Goal: Navigation & Orientation: Find specific page/section

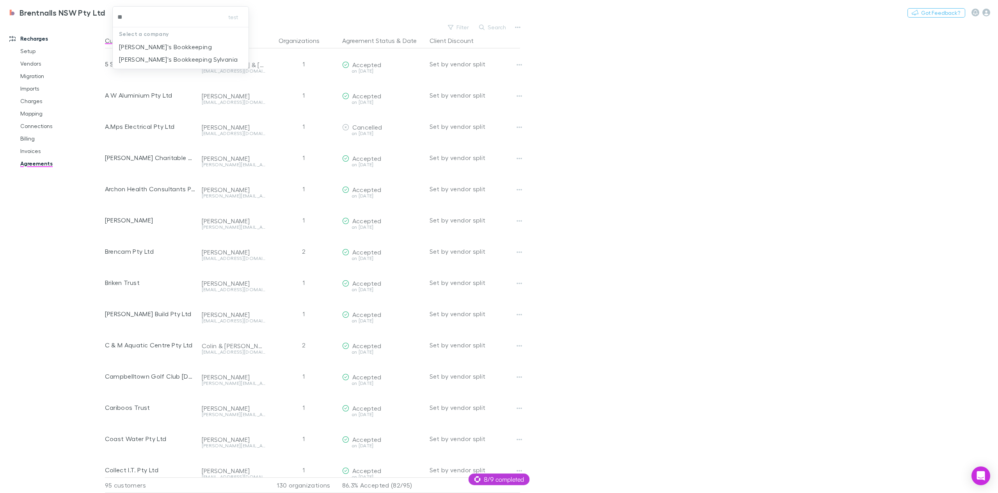
type input "***"
click at [167, 47] on p "[PERSON_NAME]'s Bookkeeping" at bounding box center [165, 46] width 93 height 9
click at [151, 9] on button "Switch company" at bounding box center [176, 12] width 51 height 9
type input "***"
click at [138, 49] on p "[PERSON_NAME]'s Bookkeeping Sylvania" at bounding box center [165, 46] width 119 height 9
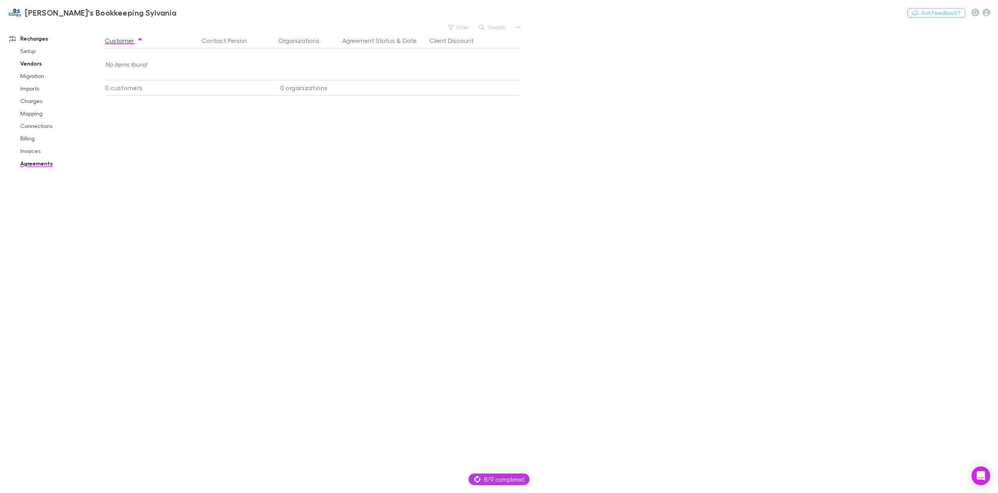
click at [34, 64] on link "Vendors" at bounding box center [60, 63] width 97 height 12
click at [35, 106] on link "Charges" at bounding box center [60, 101] width 97 height 12
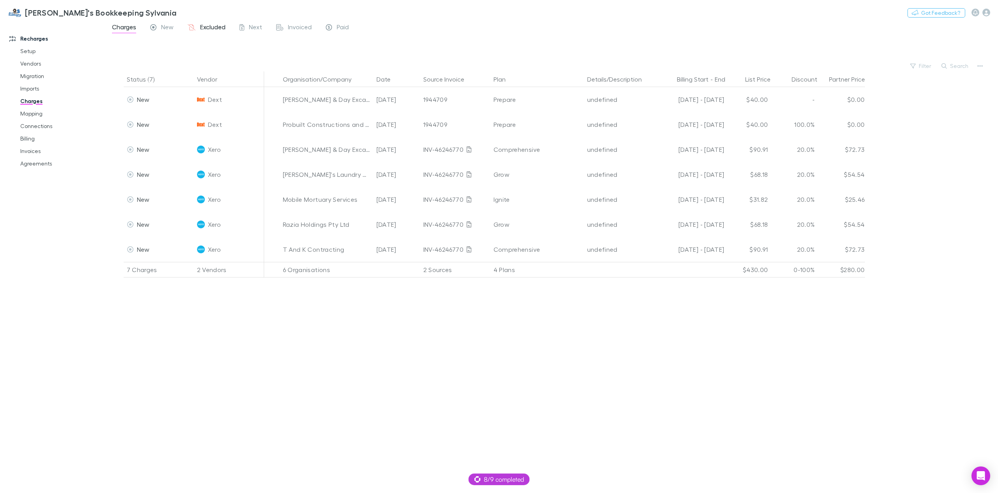
click at [211, 27] on span "Excluded" at bounding box center [212, 28] width 25 height 10
click at [162, 27] on span "New" at bounding box center [167, 28] width 12 height 10
click at [213, 27] on span "Excluded" at bounding box center [212, 28] width 25 height 10
click at [162, 28] on span "New" at bounding box center [167, 28] width 12 height 10
click at [32, 86] on link "Imports" at bounding box center [60, 88] width 97 height 12
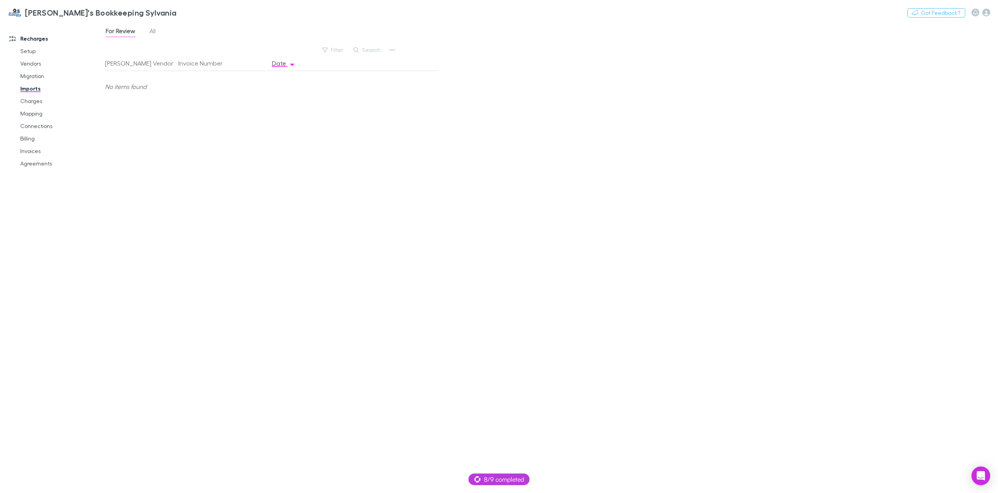
click at [158, 25] on div "For Review All Filter Search Rech Vendor Invoice Number Date No items found" at bounding box center [551, 257] width 893 height 471
click at [153, 32] on span "All" at bounding box center [152, 32] width 6 height 10
click at [39, 123] on link "Connections" at bounding box center [60, 126] width 97 height 12
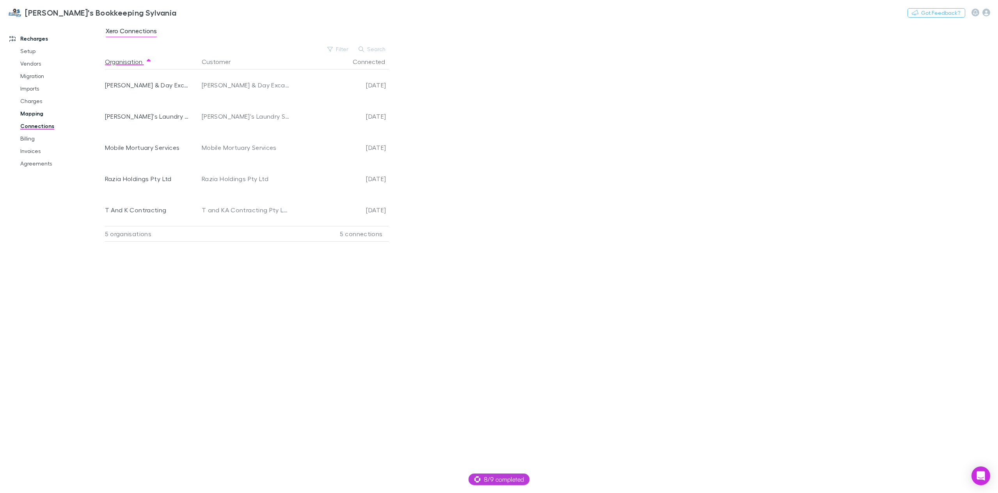
click at [39, 113] on link "Mapping" at bounding box center [60, 113] width 97 height 12
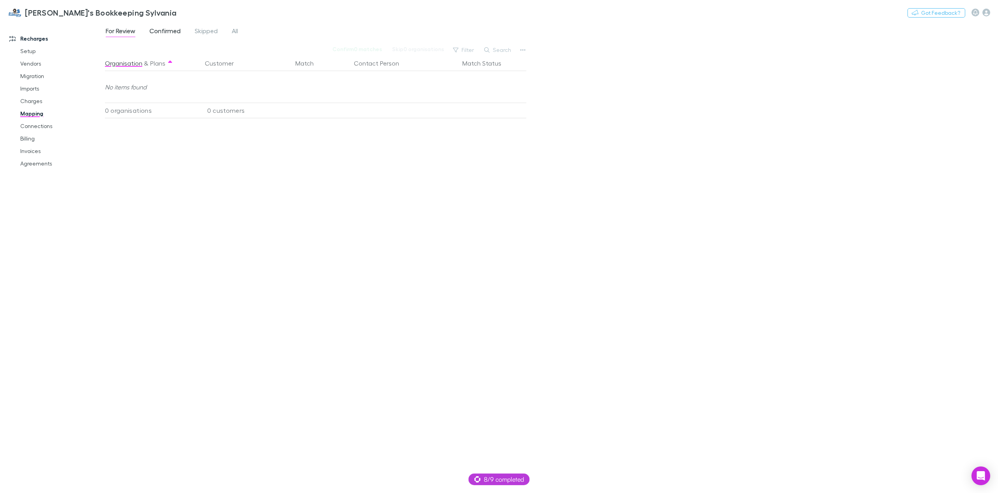
click at [169, 35] on span "Confirmed" at bounding box center [164, 32] width 31 height 10
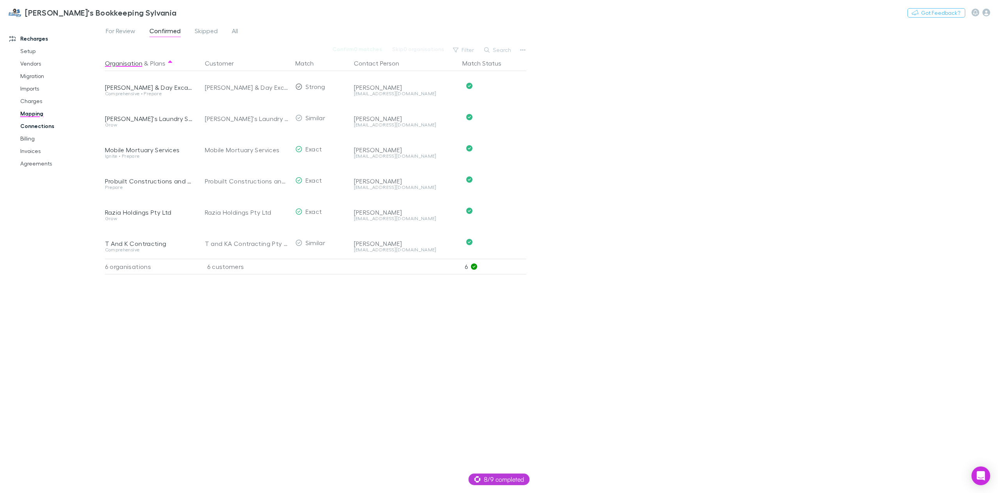
click at [35, 129] on link "Connections" at bounding box center [60, 126] width 97 height 12
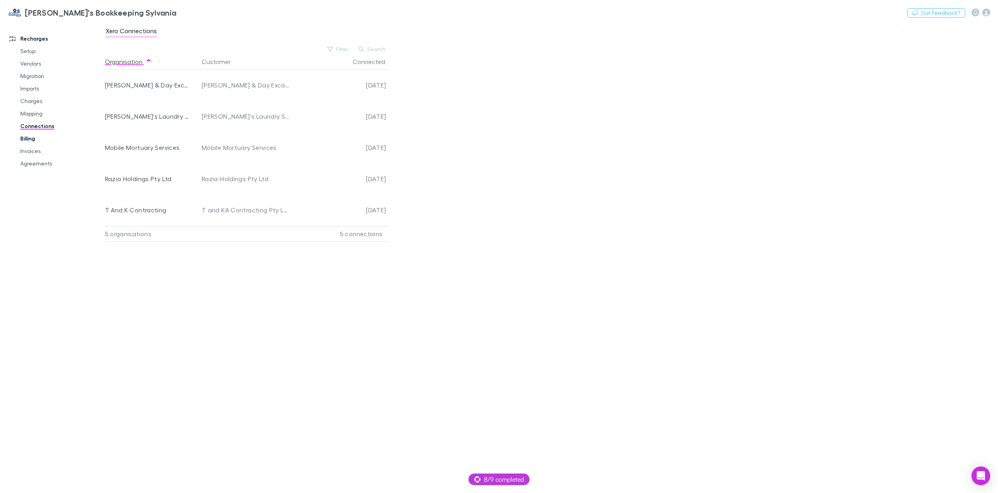
click at [33, 140] on link "Billing" at bounding box center [60, 138] width 97 height 12
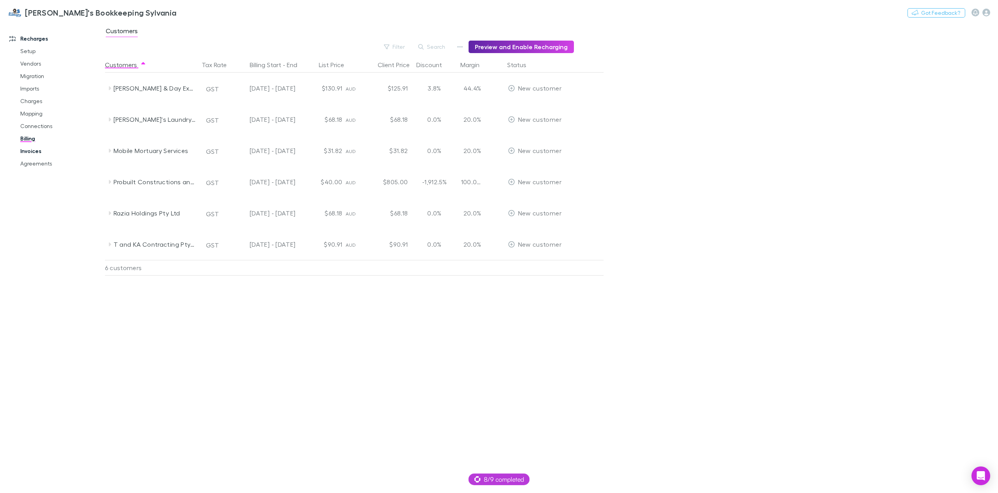
click at [34, 150] on link "Invoices" at bounding box center [60, 151] width 97 height 12
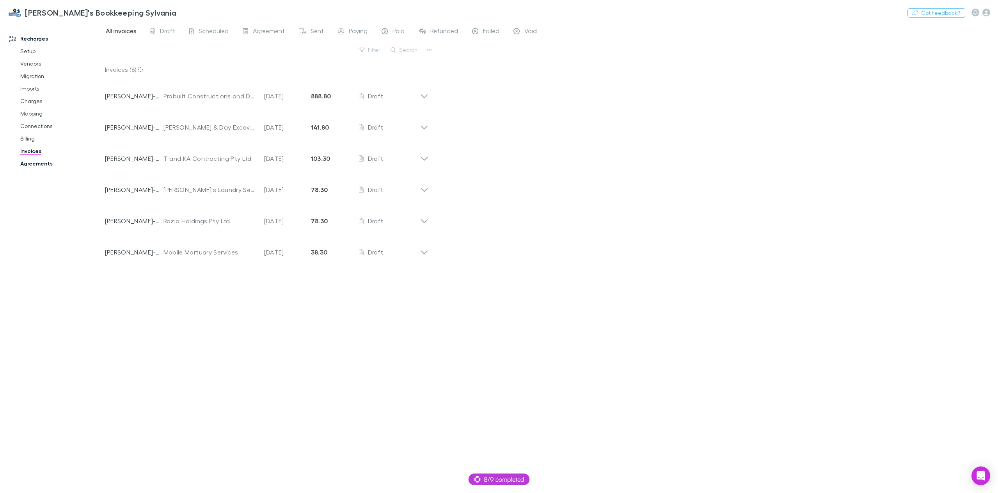
click at [37, 168] on link "Agreements" at bounding box center [60, 163] width 97 height 12
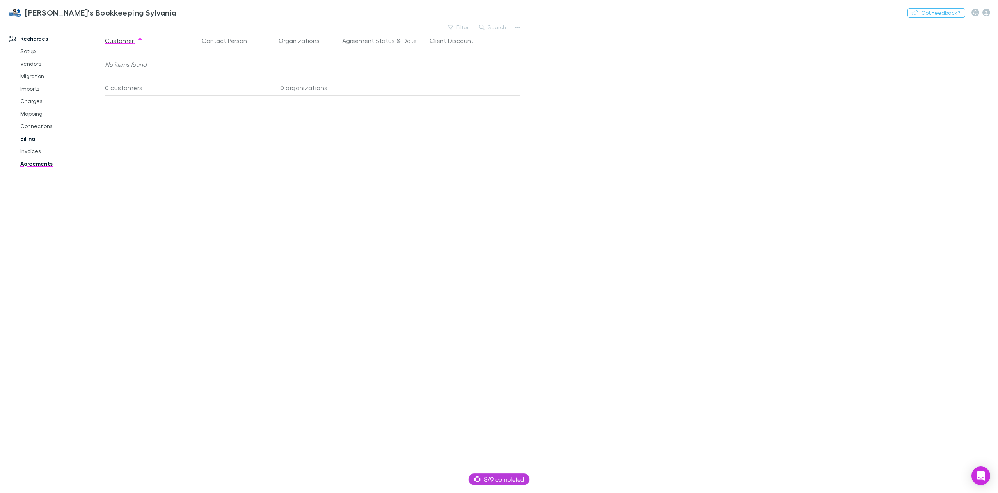
click at [36, 139] on link "Billing" at bounding box center [60, 138] width 97 height 12
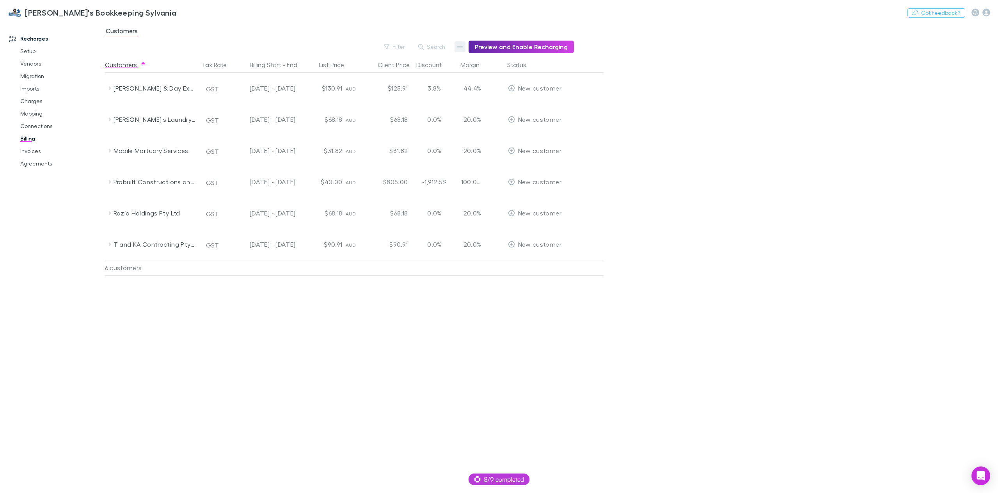
click at [462, 47] on icon "button" at bounding box center [459, 47] width 5 height 6
click at [275, 32] on div at bounding box center [499, 246] width 998 height 493
